Goal: Task Accomplishment & Management: Manage account settings

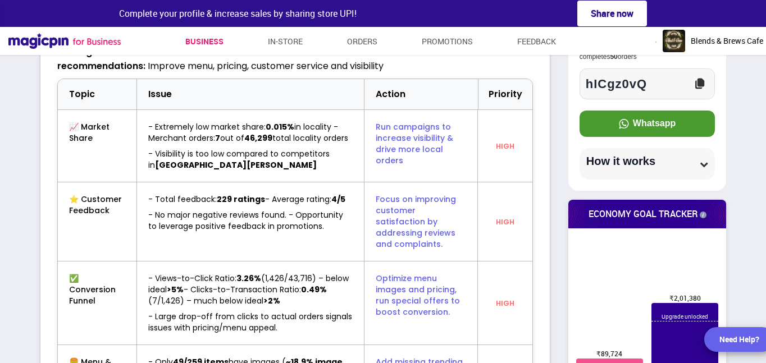
scroll to position [558602, 560974]
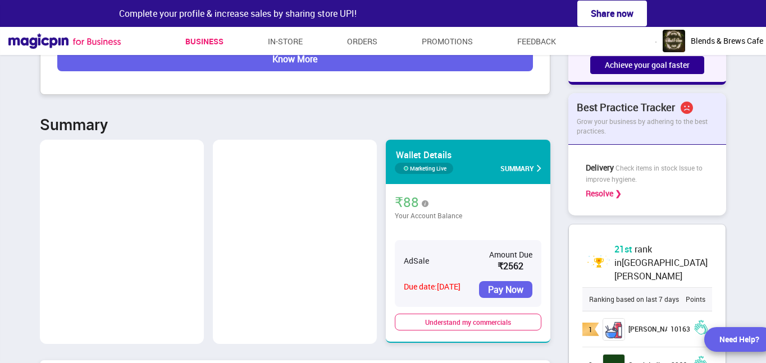
click at [524, 162] on span "Summary" at bounding box center [517, 168] width 34 height 13
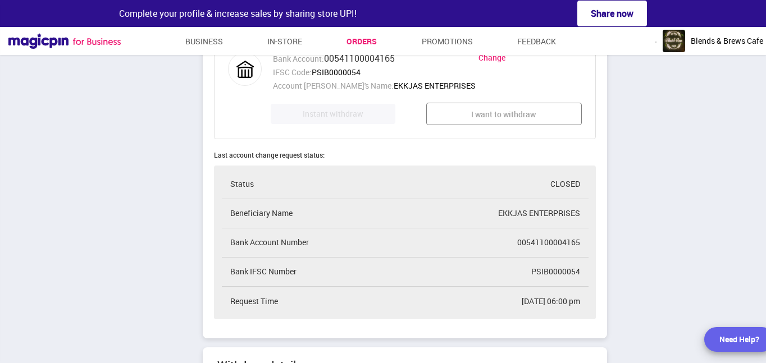
click at [359, 38] on link "Orders" at bounding box center [361, 41] width 30 height 20
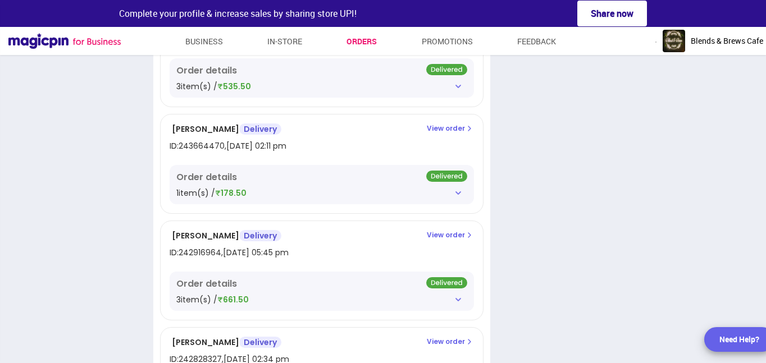
scroll to position [584, 0]
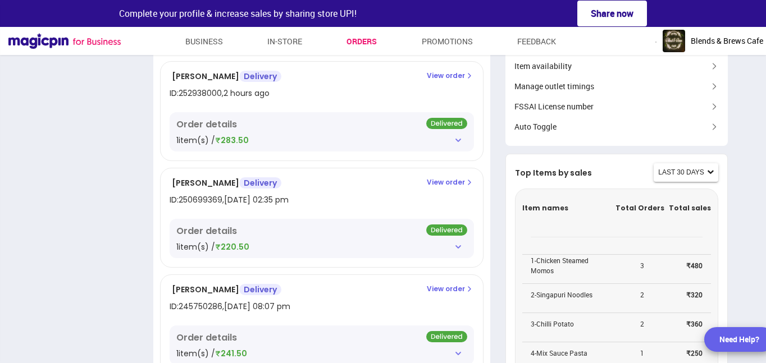
scroll to position [0, 0]
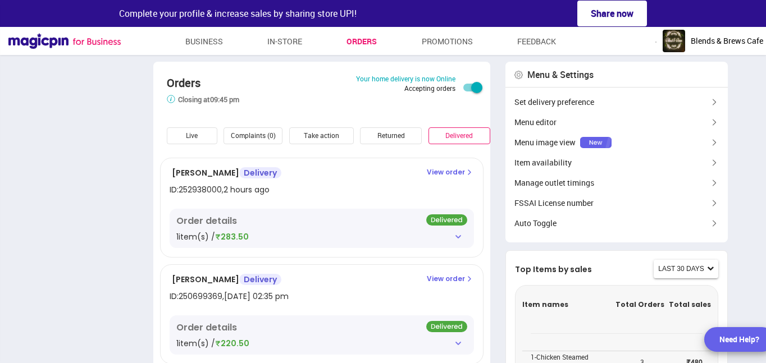
click at [194, 133] on div "Live" at bounding box center [192, 135] width 51 height 17
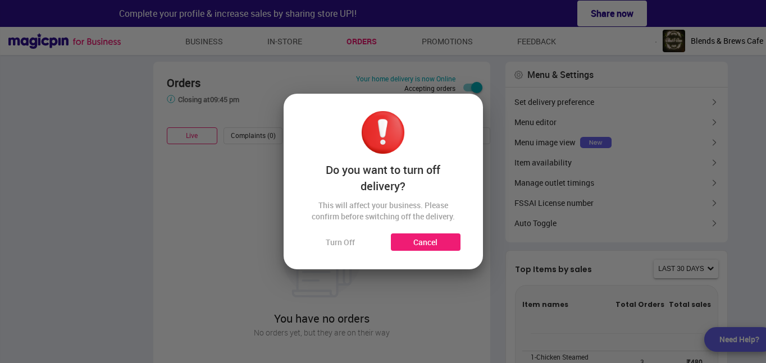
click at [339, 244] on div "Turn Off" at bounding box center [340, 242] width 70 height 17
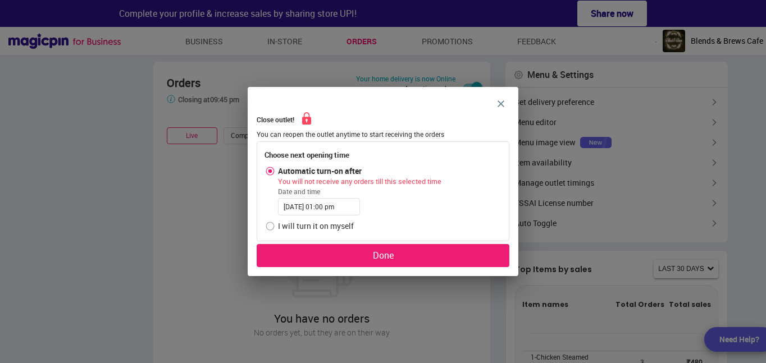
click at [329, 252] on div "Done" at bounding box center [383, 255] width 253 height 23
